Goal: Information Seeking & Learning: Learn about a topic

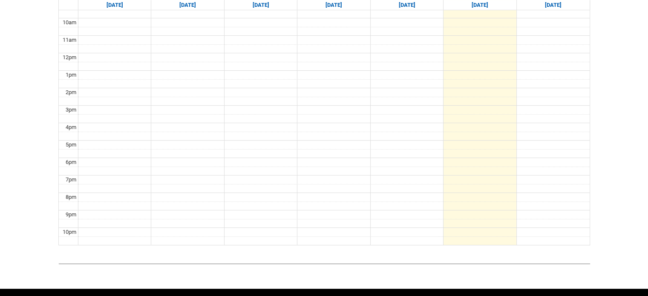
scroll to position [151, 0]
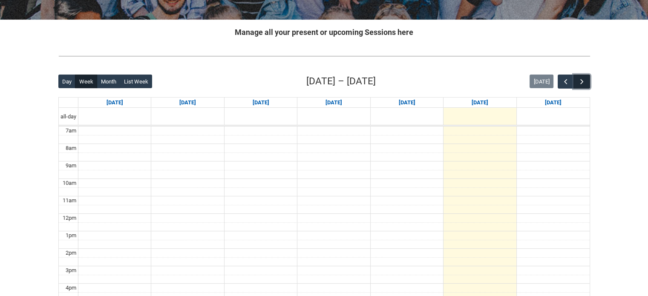
click at [587, 78] on button "button" at bounding box center [582, 82] width 16 height 14
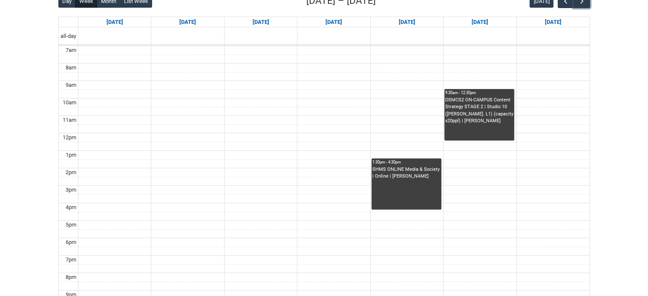
scroll to position [232, 0]
click at [407, 178] on div "SHMS ONLINE Media & Society | Online | [PERSON_NAME]" at bounding box center [406, 173] width 68 height 14
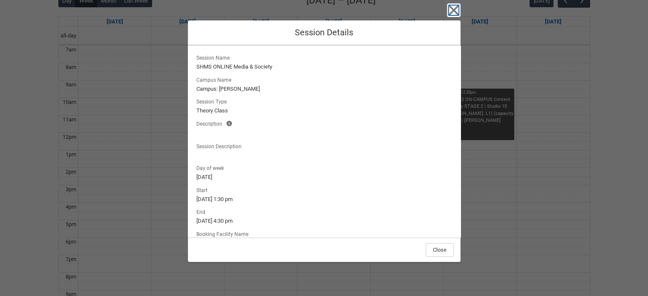
click at [453, 10] on icon "button" at bounding box center [454, 11] width 10 height 10
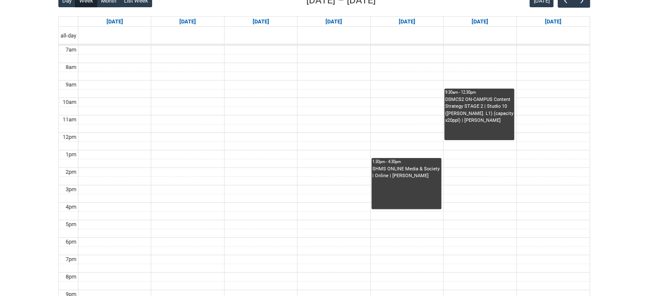
click at [410, 189] on div "SHMS ONLINE Media & Society | Online | [PERSON_NAME]" at bounding box center [406, 187] width 68 height 43
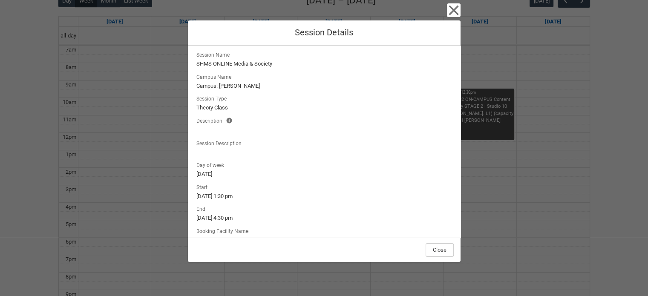
scroll to position [0, 0]
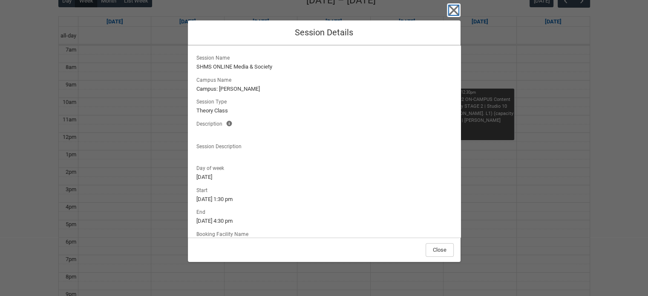
click at [454, 6] on icon "button" at bounding box center [454, 10] width 14 height 14
